Goal: Task Accomplishment & Management: Use online tool/utility

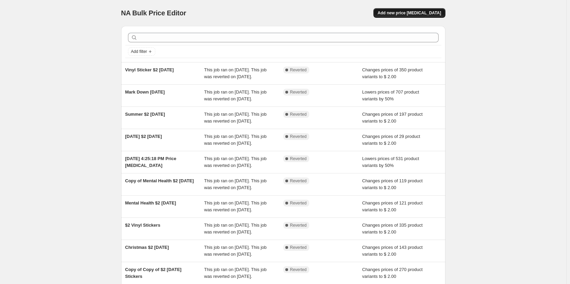
click at [429, 15] on span "Add new price [MEDICAL_DATA]" at bounding box center [410, 12] width 64 height 5
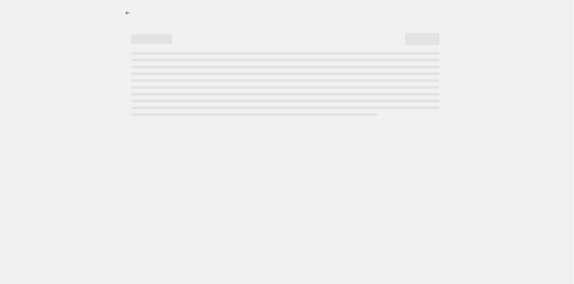
select select "percentage"
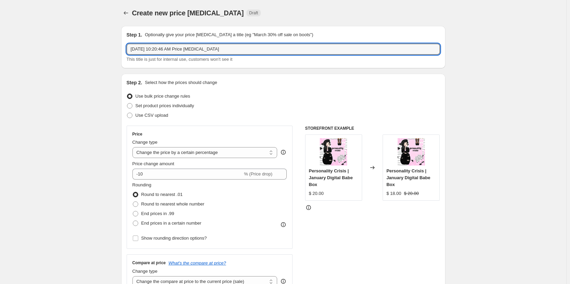
drag, startPoint x: 236, startPoint y: 49, endPoint x: 102, endPoint y: 54, distance: 133.3
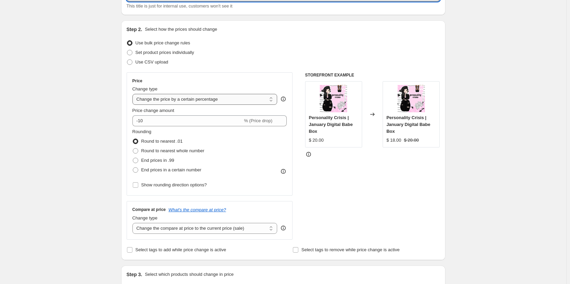
scroll to position [68, 0]
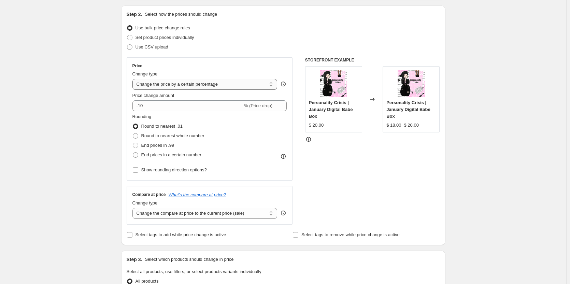
type input "[DATE] $2 [DATE]"
click at [194, 81] on select "Change the price to a certain amount Change the price by a certain amount Chang…" at bounding box center [204, 84] width 145 height 11
click at [189, 86] on select "Change the price to a certain amount Change the price by a certain amount Chang…" at bounding box center [204, 84] width 145 height 11
select select "by"
click at [134, 79] on select "Change the price to a certain amount Change the price by a certain amount Chang…" at bounding box center [204, 84] width 145 height 11
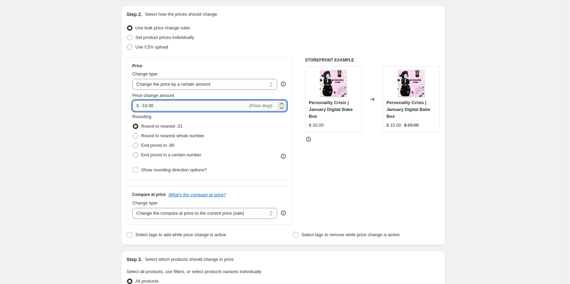
click at [171, 108] on input "-10.00" at bounding box center [194, 105] width 107 height 11
drag, startPoint x: 210, startPoint y: 106, endPoint x: 110, endPoint y: 104, distance: 99.7
click at [114, 104] on div "Create new price [MEDICAL_DATA]. This page is ready Create new price [MEDICAL_D…" at bounding box center [283, 273] width 341 height 683
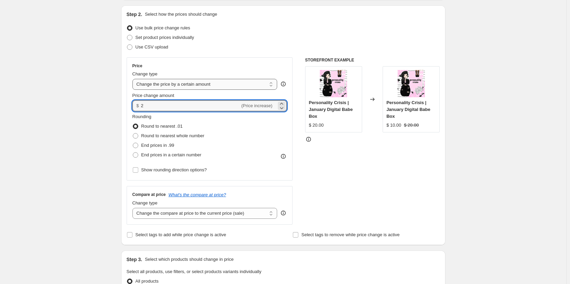
type input "2.00"
click at [166, 83] on select "Change the price to a certain amount Change the price by a certain amount Chang…" at bounding box center [204, 84] width 145 height 11
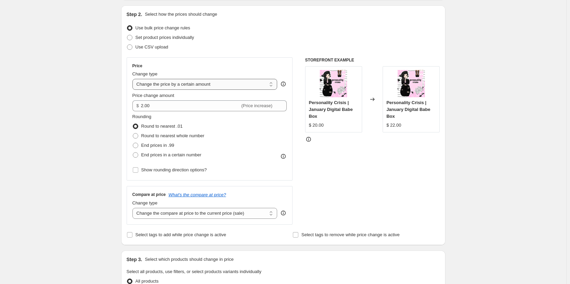
select select "to"
click at [134, 79] on select "Change the price to a certain amount Change the price by a certain amount Chang…" at bounding box center [204, 84] width 145 height 11
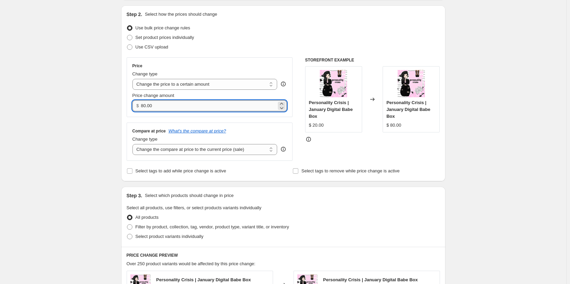
click at [169, 105] on input "80.00" at bounding box center [209, 105] width 136 height 11
type input "2.00"
click at [95, 138] on div "Create new price [MEDICAL_DATA]. This page is ready Create new price [MEDICAL_D…" at bounding box center [283, 241] width 566 height 619
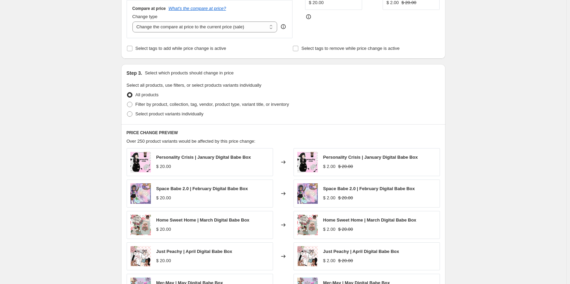
scroll to position [205, 0]
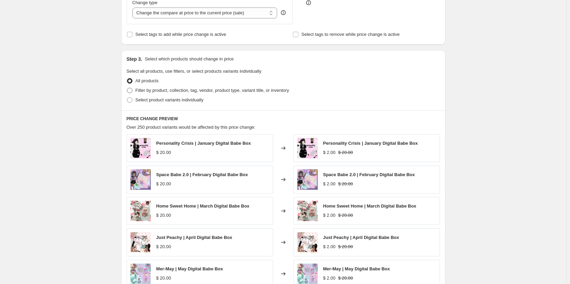
click at [154, 88] on span "Filter by product, collection, tag, vendor, product type, variant title, or inv…" at bounding box center [213, 90] width 154 height 5
click at [127, 88] on input "Filter by product, collection, tag, vendor, product type, variant title, or inv…" at bounding box center [127, 88] width 0 height 0
radio input "true"
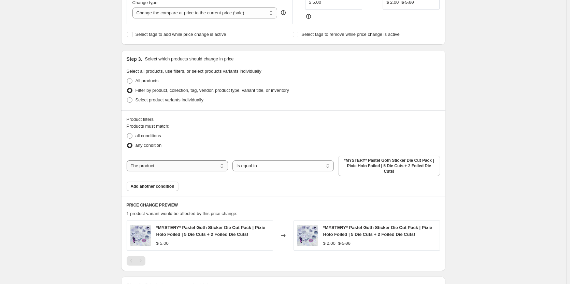
drag, startPoint x: 186, startPoint y: 162, endPoint x: 180, endPoint y: 168, distance: 8.5
click at [186, 162] on select "The product The product's collection The product's tag The product's vendor The…" at bounding box center [177, 165] width 101 height 11
select select "collection"
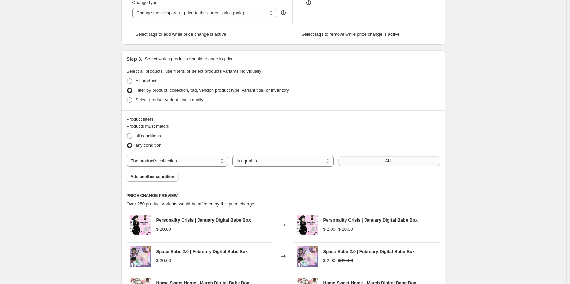
click at [387, 164] on span "ALL" at bounding box center [389, 160] width 8 height 5
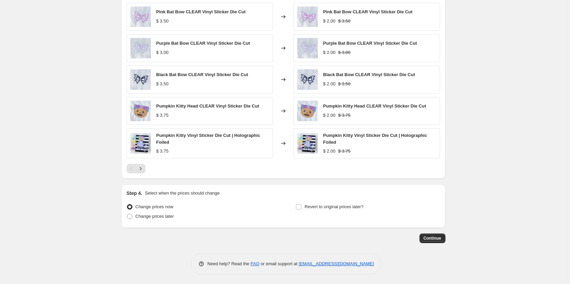
scroll to position [414, 0]
click at [320, 206] on span "Revert to original prices later?" at bounding box center [334, 206] width 59 height 5
click at [302, 206] on input "Revert to original prices later?" at bounding box center [298, 206] width 5 height 5
checkbox input "true"
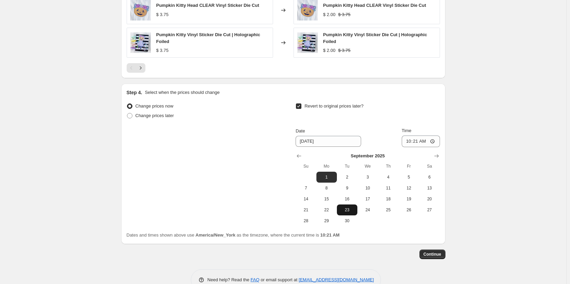
scroll to position [517, 0]
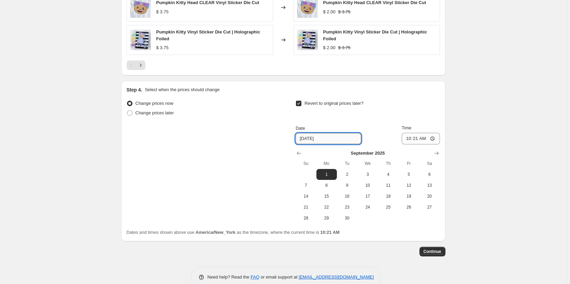
click at [316, 140] on input "[DATE]" at bounding box center [329, 138] width 66 height 11
click at [301, 155] on icon "Show previous month, August 2025" at bounding box center [299, 153] width 7 height 7
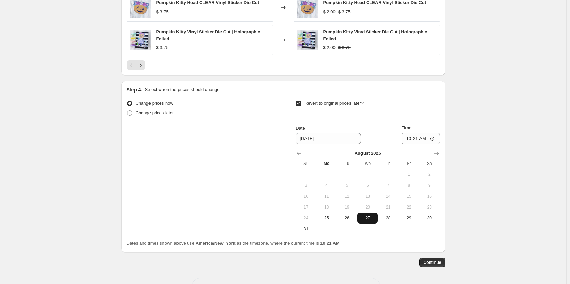
click at [369, 220] on span "27" at bounding box center [367, 217] width 15 height 5
type input "[DATE]"
click at [409, 139] on input "10:21" at bounding box center [421, 139] width 38 height 12
type input "23:59"
drag, startPoint x: 468, startPoint y: 183, endPoint x: 447, endPoint y: 263, distance: 82.9
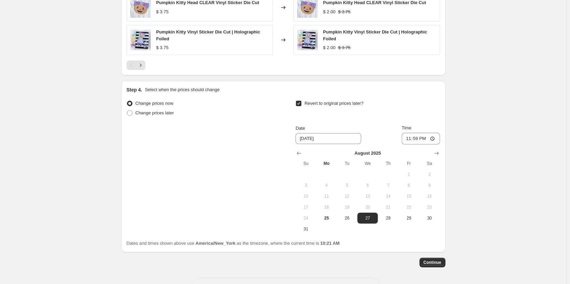
click at [439, 264] on span "Continue" at bounding box center [433, 262] width 18 height 5
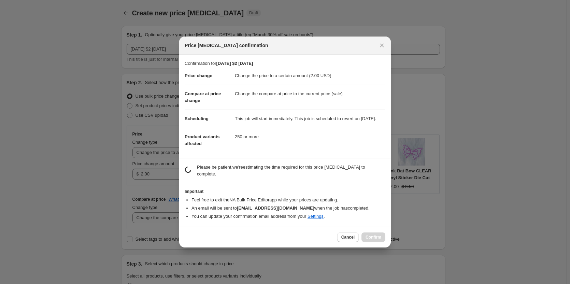
scroll to position [0, 0]
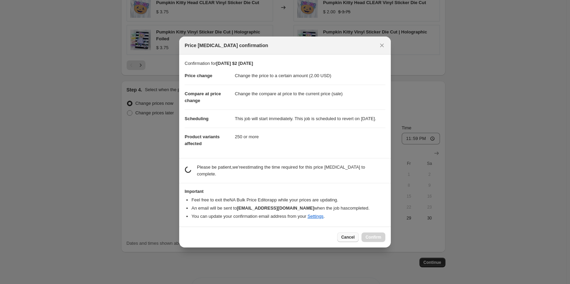
click at [349, 240] on span "Cancel" at bounding box center [347, 237] width 13 height 5
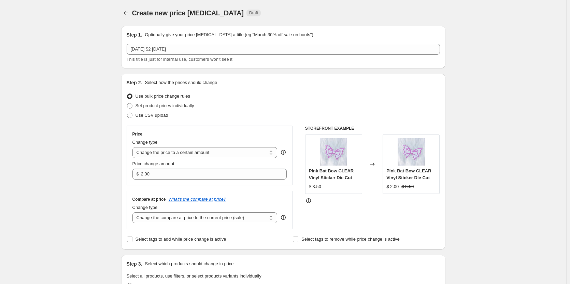
scroll to position [517, 0]
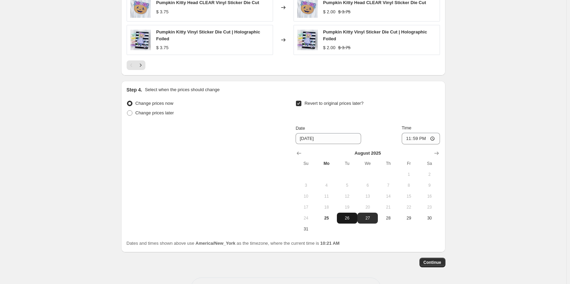
click at [348, 220] on span "26" at bounding box center [347, 217] width 15 height 5
click at [369, 221] on span "27" at bounding box center [367, 217] width 15 height 5
type input "[DATE]"
click at [409, 139] on input "23:59" at bounding box center [421, 139] width 38 height 12
type input "12:00"
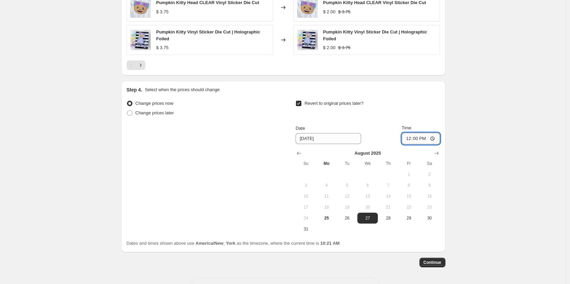
click at [423, 139] on input "12:00" at bounding box center [421, 139] width 38 height 12
click at [434, 263] on span "Continue" at bounding box center [433, 262] width 18 height 5
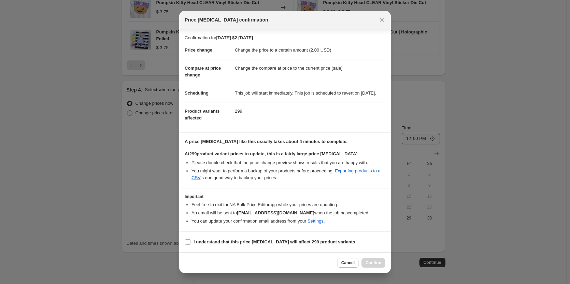
scroll to position [6, 0]
click at [226, 244] on b "I understand that this price [MEDICAL_DATA] will affect 299 product variants" at bounding box center [275, 241] width 162 height 5
click at [191, 244] on input "I understand that this price [MEDICAL_DATA] will affect 299 product variants" at bounding box center [187, 241] width 5 height 5
checkbox input "true"
click at [374, 262] on span "Confirm" at bounding box center [374, 262] width 16 height 5
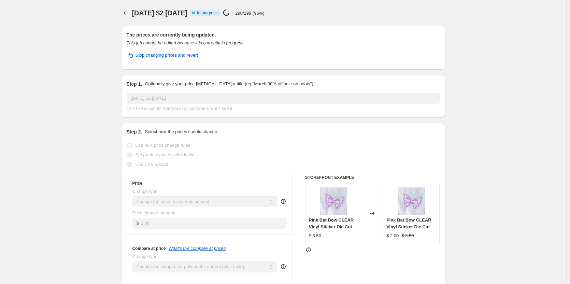
select select "collection"
